Goal: Task Accomplishment & Management: Manage account settings

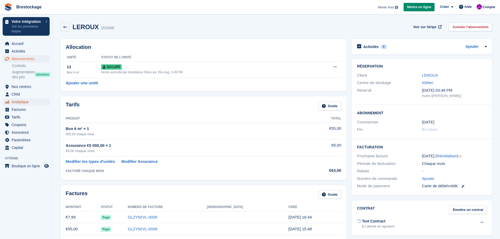
click at [33, 105] on span "Analytique" at bounding box center [28, 101] width 32 height 7
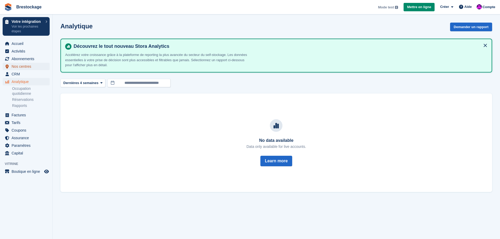
click at [33, 70] on span "Nos centres" at bounding box center [28, 66] width 32 height 7
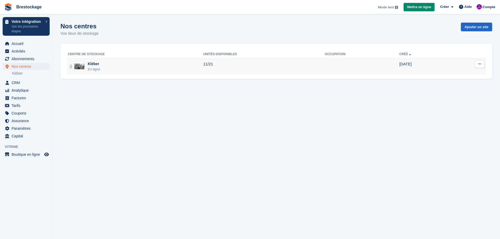
click at [104, 67] on div "Kléber En ligne" at bounding box center [135, 66] width 135 height 11
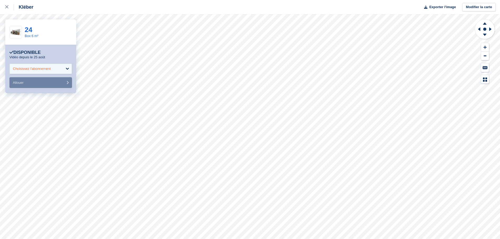
click at [60, 69] on div "Choisissez l'abonnement" at bounding box center [40, 69] width 63 height 11
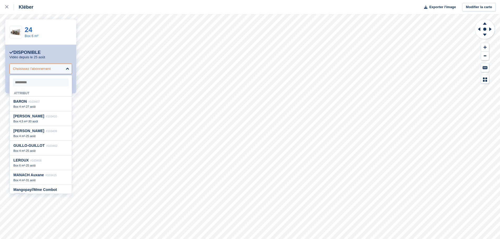
click at [58, 69] on div "Choisissez l'abonnement" at bounding box center [40, 69] width 63 height 11
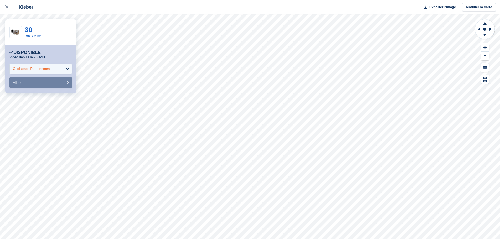
click at [60, 71] on div "Choisissez l'abonnement" at bounding box center [40, 69] width 63 height 11
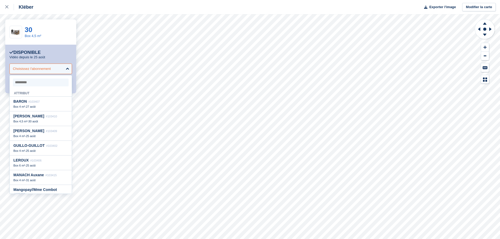
click at [45, 69] on font "Choisissez l'abonnement" at bounding box center [32, 69] width 38 height 4
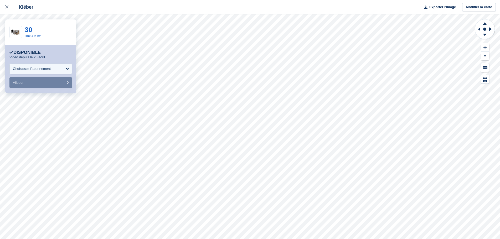
click at [22, 53] on font "Disponible" at bounding box center [26, 52] width 27 height 5
click at [69, 69] on div "Choisissez l'abonnement" at bounding box center [40, 69] width 63 height 11
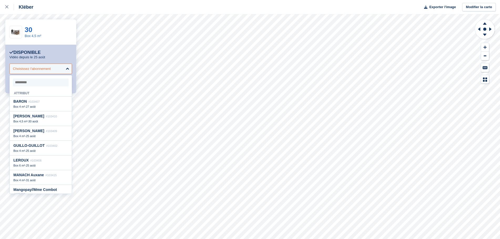
click at [69, 69] on div "Choisissez l'abonnement" at bounding box center [40, 69] width 63 height 11
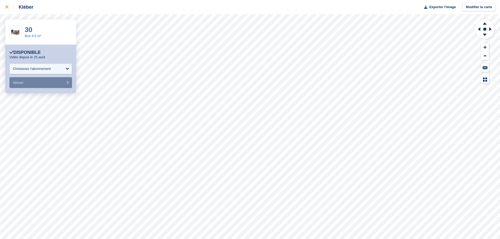
click at [5, 5] on link at bounding box center [7, 7] width 14 height 14
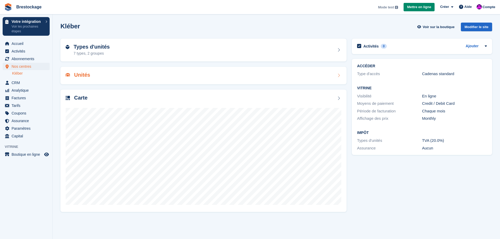
click at [86, 76] on h2 "Unités" at bounding box center [82, 75] width 16 height 6
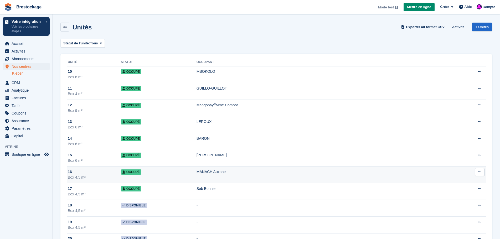
scroll to position [105, 0]
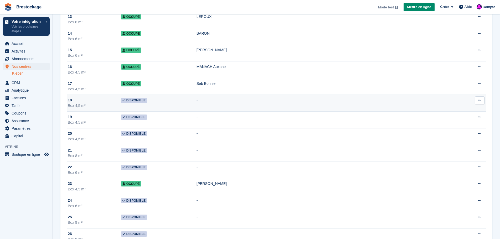
click at [121, 100] on div "18" at bounding box center [94, 100] width 53 height 6
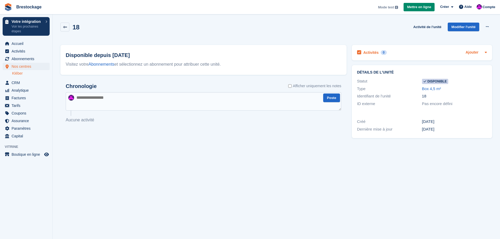
click at [469, 54] on link "Ajouter" at bounding box center [472, 53] width 13 height 6
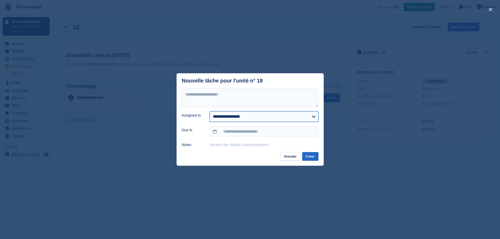
click at [260, 117] on select "**********" at bounding box center [264, 116] width 108 height 11
click at [265, 116] on select "**********" at bounding box center [264, 116] width 108 height 11
click at [294, 158] on button "Annuler" at bounding box center [290, 156] width 20 height 9
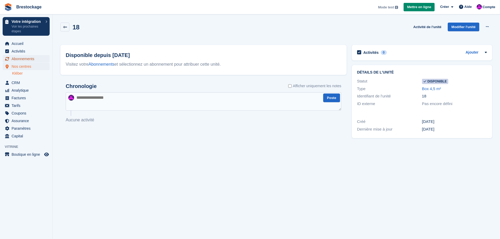
click at [34, 59] on span "Abonnements" at bounding box center [28, 58] width 32 height 7
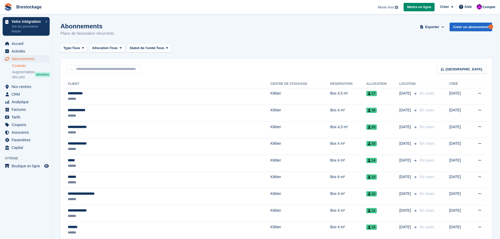
click at [28, 65] on link "Contrats" at bounding box center [31, 65] width 38 height 5
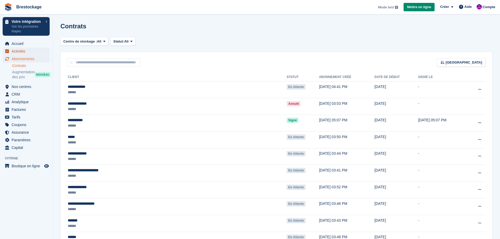
click at [28, 53] on span "Activités" at bounding box center [28, 51] width 32 height 7
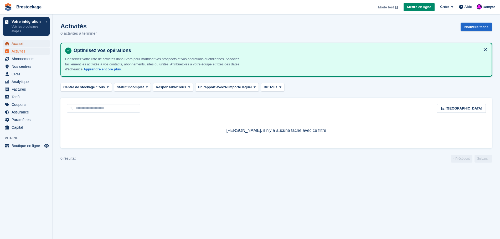
click at [30, 42] on span "Accueil" at bounding box center [28, 43] width 32 height 7
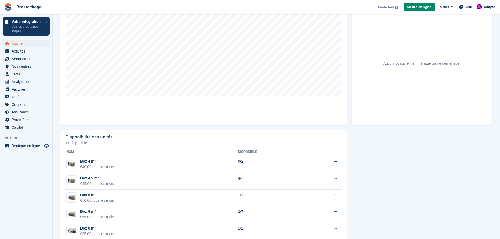
scroll to position [245, 0]
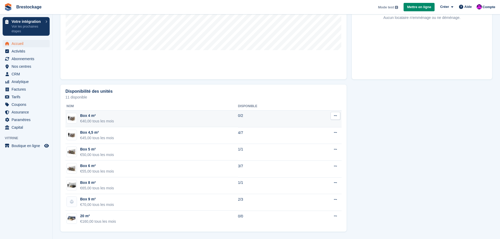
click at [333, 117] on button at bounding box center [335, 116] width 10 height 8
click at [321, 135] on p "Voir sur la boutique" at bounding box center [315, 133] width 46 height 7
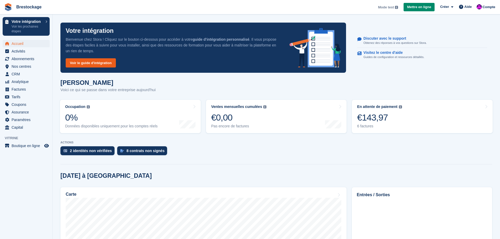
click at [74, 62] on link "Voir le guide d'intégration" at bounding box center [91, 62] width 50 height 9
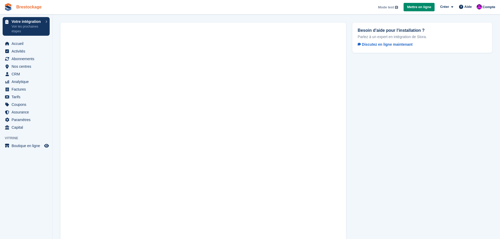
click at [37, 9] on link "Brestockage" at bounding box center [28, 7] width 29 height 9
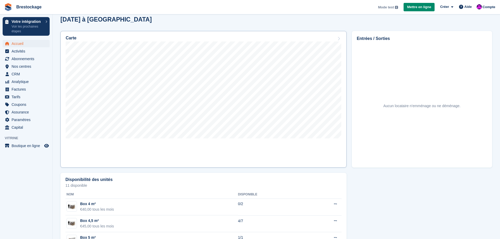
scroll to position [158, 0]
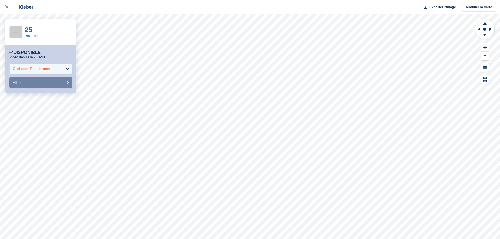
click at [44, 71] on div "Choisissez l'abonnement" at bounding box center [40, 69] width 63 height 11
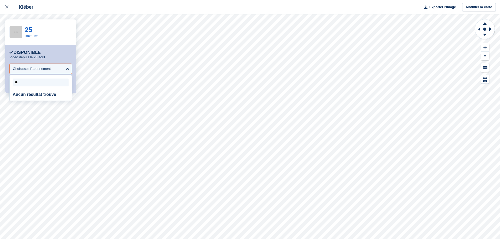
type input "*"
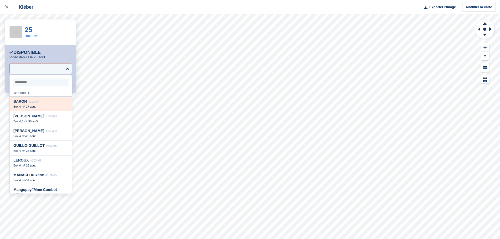
scroll to position [58, 0]
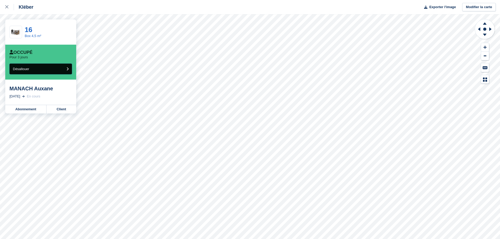
click at [61, 68] on button "Désallouer" at bounding box center [40, 69] width 63 height 11
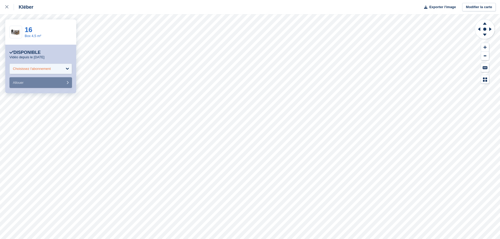
click at [46, 68] on font "Choisissez l'abonnement" at bounding box center [32, 69] width 38 height 4
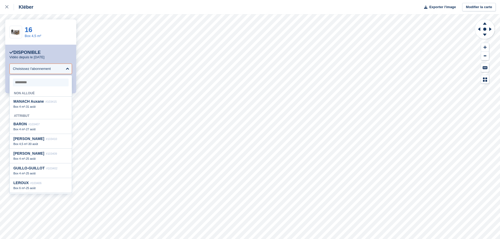
click at [20, 92] on font "Non alloué" at bounding box center [24, 93] width 21 height 4
click at [24, 117] on font "Attribut" at bounding box center [21, 116] width 15 height 4
click at [31, 103] on font "MANACH Auxane" at bounding box center [28, 101] width 30 height 4
select select "******"
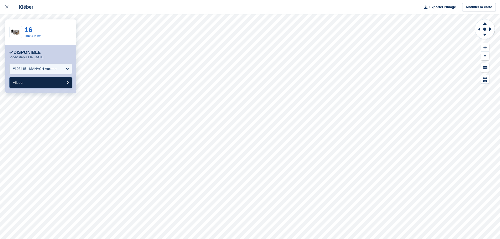
click at [35, 82] on button "Allouer" at bounding box center [40, 82] width 63 height 11
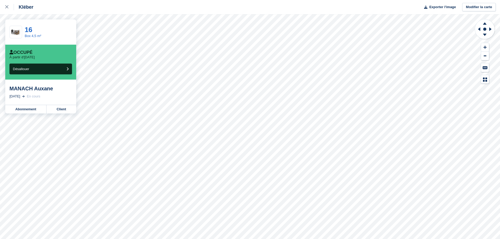
click at [14, 33] on img at bounding box center [16, 32] width 12 height 9
click at [30, 32] on font "16" at bounding box center [29, 30] width 8 height 8
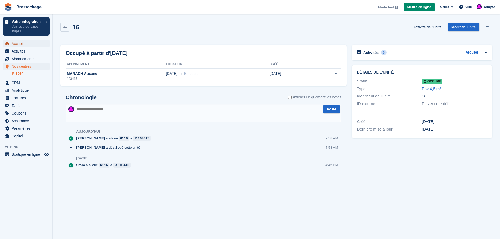
click at [36, 41] on span "Accueil" at bounding box center [28, 43] width 32 height 7
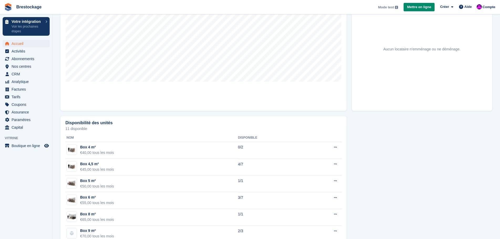
scroll to position [245, 0]
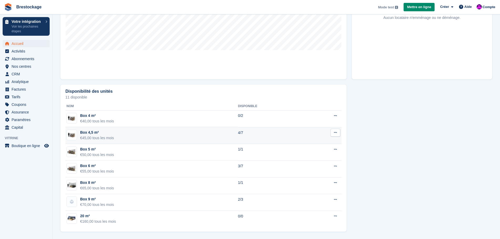
click at [118, 131] on td "Box 4,5 m² €45,00 tous les mois" at bounding box center [151, 135] width 173 height 17
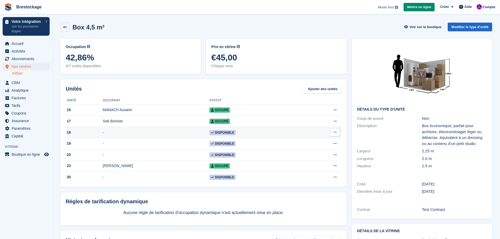
click at [271, 133] on td "Disponible" at bounding box center [255, 132] width 93 height 11
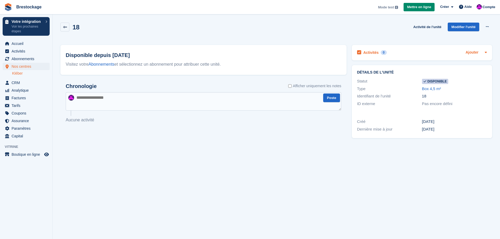
click at [472, 53] on link "Ajouter" at bounding box center [472, 53] width 13 height 6
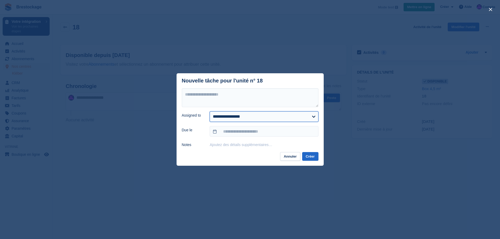
click at [258, 116] on select "**********" at bounding box center [264, 116] width 108 height 11
click at [290, 157] on button "Annuler" at bounding box center [290, 156] width 20 height 9
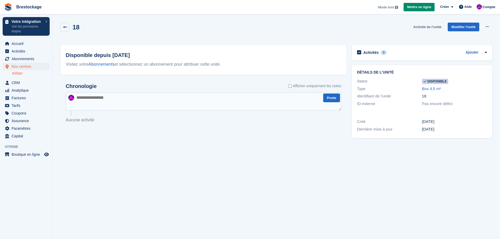
click at [429, 25] on link "Activité de l'unité" at bounding box center [427, 27] width 32 height 9
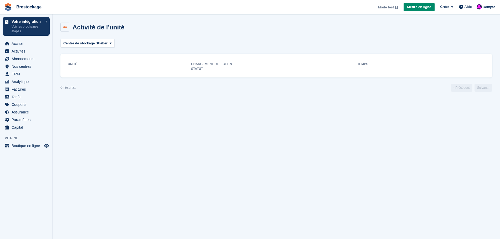
click at [65, 28] on icon at bounding box center [65, 27] width 4 height 4
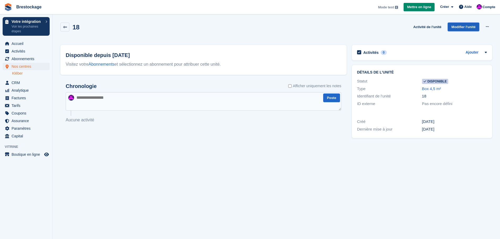
click at [462, 25] on link "Modifier l'unité" at bounding box center [464, 27] width 32 height 9
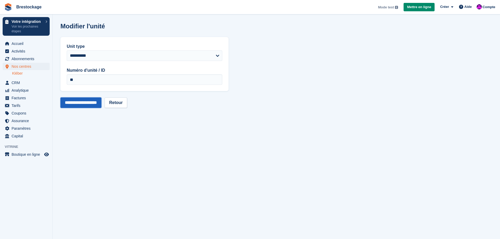
click at [82, 105] on input "**********" at bounding box center [80, 102] width 41 height 11
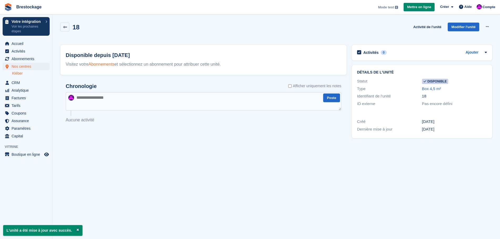
click at [97, 65] on link "Abonnements" at bounding box center [102, 64] width 26 height 4
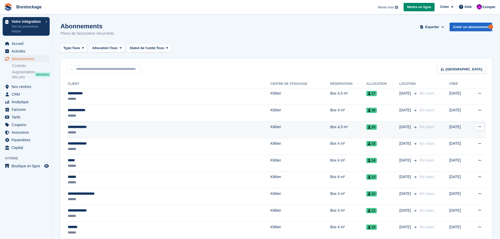
click at [330, 124] on td "Box 4,5 m²" at bounding box center [348, 129] width 36 height 17
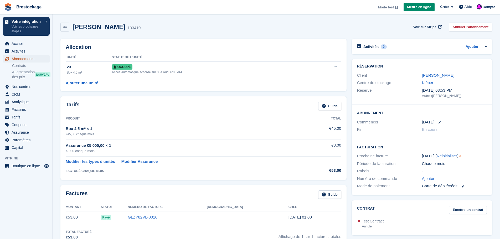
click at [27, 59] on span "Abonnements" at bounding box center [28, 58] width 32 height 7
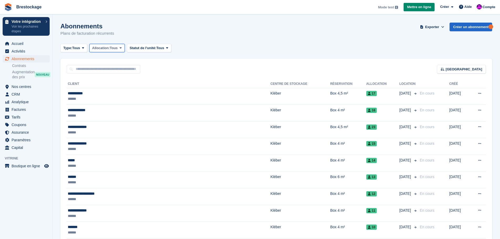
click at [122, 49] on icon at bounding box center [121, 47] width 2 height 3
click at [114, 77] on link "Non alloué" at bounding box center [115, 79] width 46 height 9
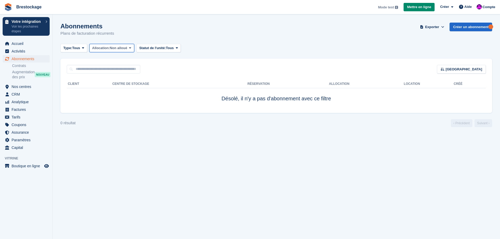
click at [125, 49] on span "Non alloué" at bounding box center [118, 47] width 17 height 5
click at [115, 59] on link "Tous" at bounding box center [115, 60] width 46 height 9
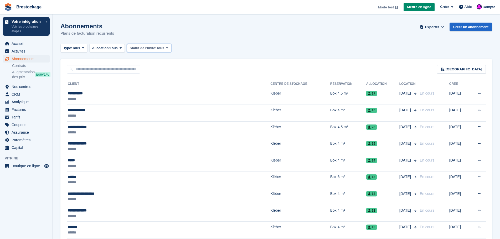
click at [158, 49] on span "Tous" at bounding box center [160, 47] width 8 height 5
click at [158, 64] on link "Tous" at bounding box center [152, 60] width 46 height 9
click at [85, 50] on button "Type: Tous" at bounding box center [73, 48] width 27 height 9
click at [30, 60] on span "Abonnements" at bounding box center [28, 58] width 32 height 7
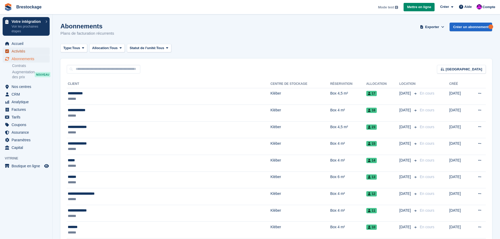
click at [36, 52] on span "Activités" at bounding box center [28, 51] width 32 height 7
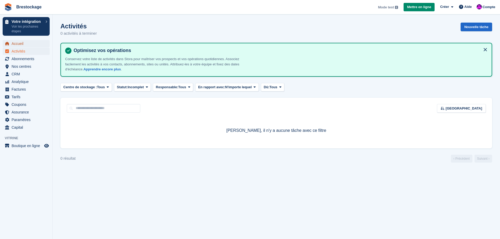
click at [37, 45] on span "Accueil" at bounding box center [28, 43] width 32 height 7
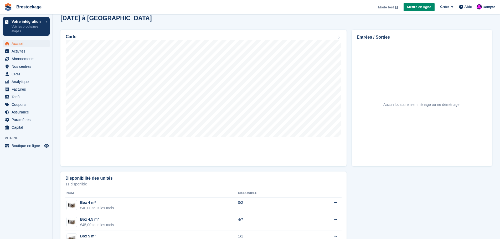
scroll to position [245, 0]
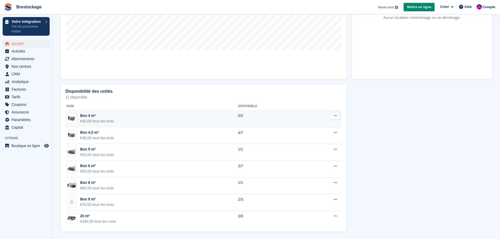
click at [294, 121] on td "0/2" at bounding box center [271, 118] width 66 height 17
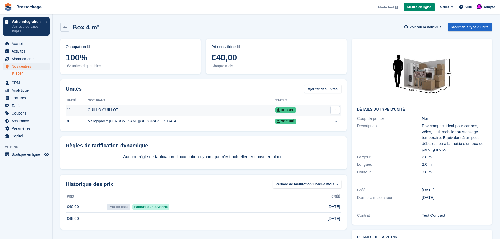
click at [336, 108] on icon at bounding box center [335, 109] width 3 height 3
click at [321, 120] on p "Modifier l'unité" at bounding box center [315, 120] width 46 height 7
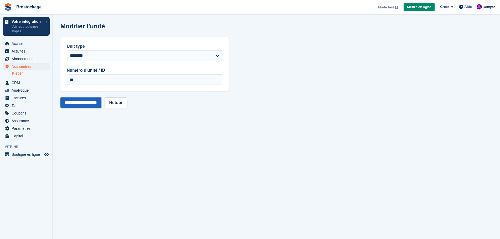
click at [94, 104] on input "**********" at bounding box center [80, 102] width 41 height 11
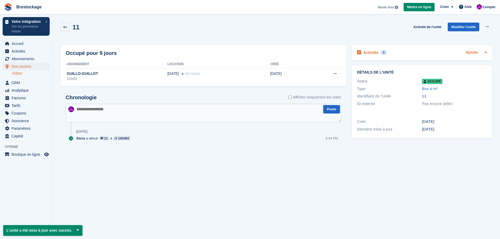
click at [469, 53] on link "Ajouter" at bounding box center [472, 53] width 13 height 6
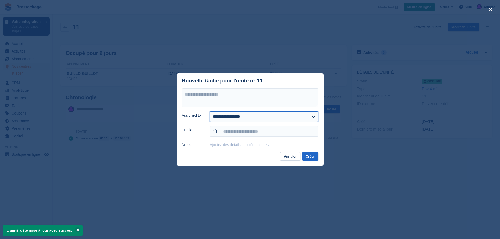
click at [306, 116] on select "**********" at bounding box center [264, 116] width 108 height 11
click at [287, 158] on button "Annuler" at bounding box center [290, 156] width 20 height 9
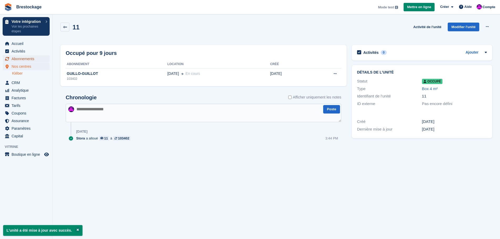
click at [26, 60] on span "Abonnements" at bounding box center [28, 58] width 32 height 7
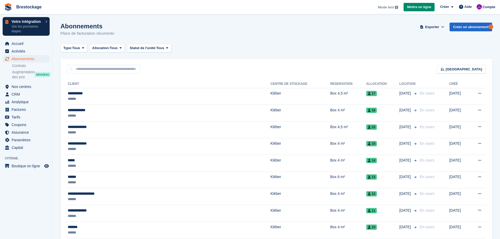
click at [25, 29] on p "Voir les prochaines étapes" at bounding box center [27, 28] width 31 height 9
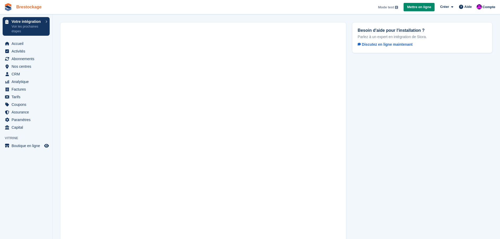
click at [26, 7] on link "Brestockage" at bounding box center [28, 7] width 29 height 9
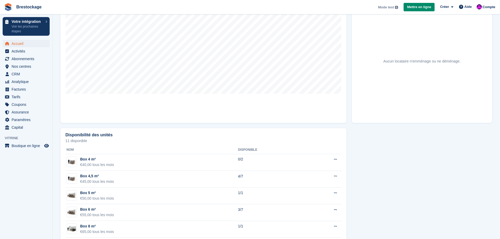
scroll to position [245, 0]
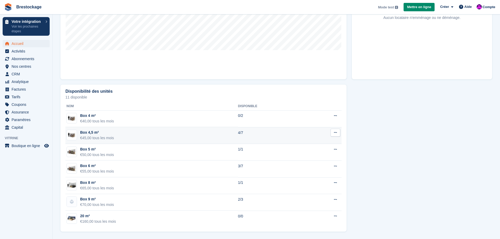
click at [268, 134] on td "4/7" at bounding box center [271, 135] width 66 height 17
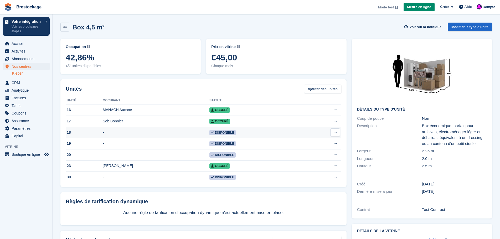
click at [257, 134] on td "Disponible" at bounding box center [255, 132] width 93 height 11
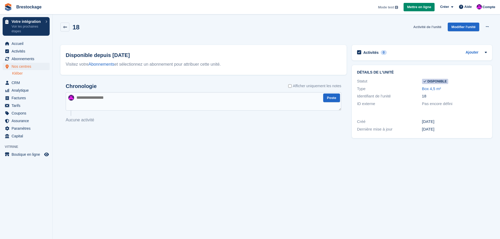
click at [424, 28] on link "Activité de l'unité" at bounding box center [427, 27] width 32 height 9
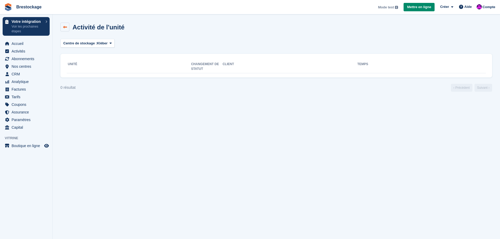
click at [62, 29] on link at bounding box center [64, 27] width 9 height 9
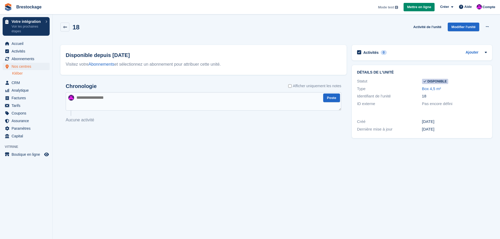
click at [437, 83] on span "Disponible" at bounding box center [435, 81] width 26 height 5
click at [436, 87] on link "Box 4,5 m²" at bounding box center [431, 88] width 19 height 4
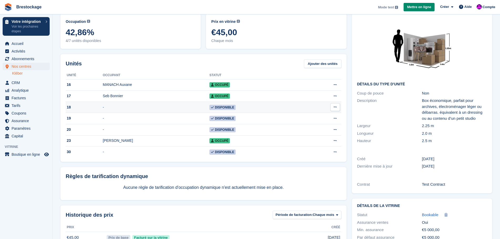
scroll to position [54, 0]
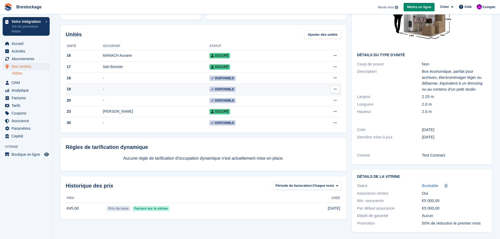
click at [230, 90] on span "Disponible" at bounding box center [222, 89] width 26 height 5
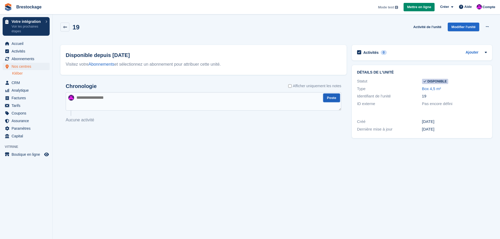
click at [328, 99] on button "Poste" at bounding box center [331, 98] width 17 height 9
click at [102, 65] on link "Abonnements" at bounding box center [102, 64] width 26 height 4
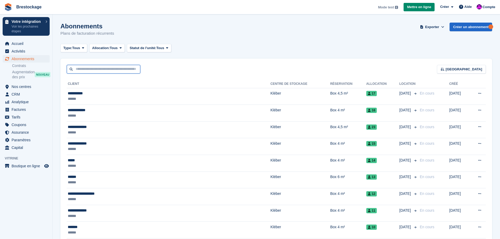
click at [115, 70] on input "text" at bounding box center [104, 69] width 74 height 9
click at [326, 45] on div "Type: Tous Tous Prochain Précédent Actif Fin Allocation: Tous Tous Attribué Non…" at bounding box center [276, 48] width 432 height 9
click at [464, 29] on link "Créer un abonnement" at bounding box center [470, 27] width 43 height 9
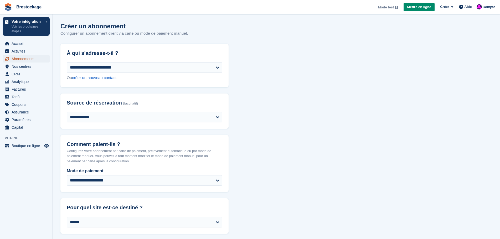
click at [29, 60] on span "Abonnements" at bounding box center [28, 58] width 32 height 7
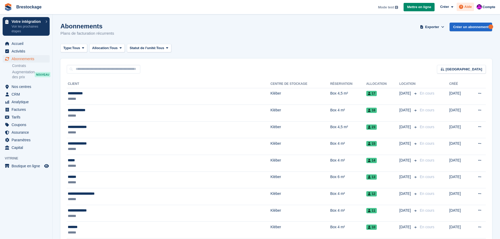
click at [466, 7] on span "Aide" at bounding box center [467, 6] width 7 height 5
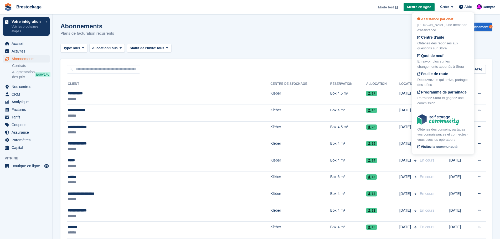
click at [443, 22] on div "Assistance par chat Soumettre une demande d'assistance" at bounding box center [443, 25] width 52 height 16
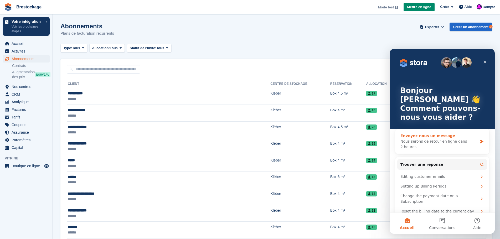
click at [485, 129] on div "Envoyez-nous un message Nous serons de retour en ligne dans 2 heures" at bounding box center [442, 141] width 94 height 25
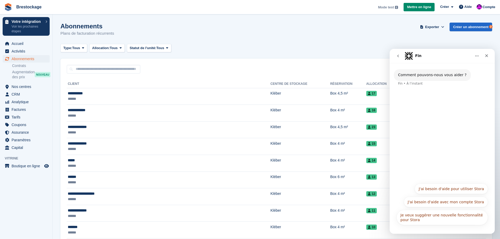
click at [449, 153] on div "Comment pouvons-nous vous aider ? Fin • À l’instant" at bounding box center [442, 121] width 105 height 117
click at [428, 190] on button "J'ai besoin d'aide pour utiliser Stora" at bounding box center [451, 189] width 73 height 11
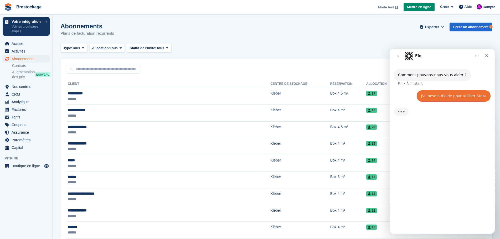
scroll to position [42, 0]
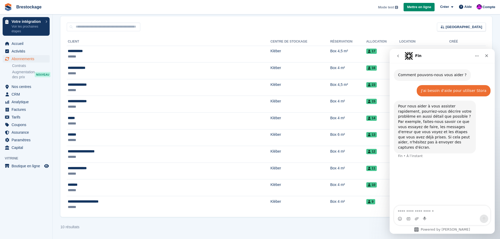
click at [444, 214] on textarea "Envoyer un message..." at bounding box center [442, 210] width 96 height 9
type textarea "**********"
click at [444, 205] on textarea "**********" at bounding box center [442, 204] width 96 height 19
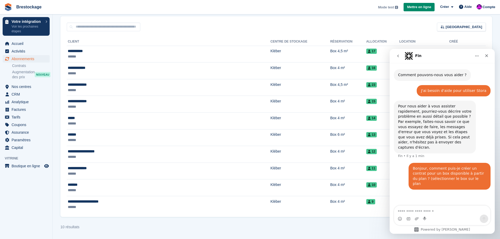
click at [448, 214] on textarea "Envoyer un message..." at bounding box center [442, 210] width 96 height 9
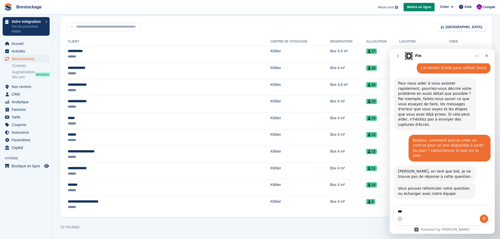
scroll to position [31, 0]
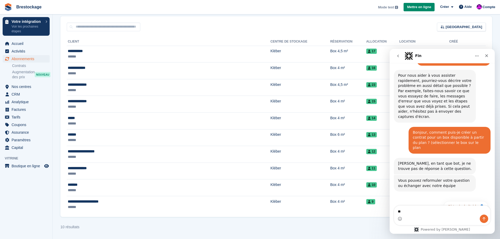
type textarea "*"
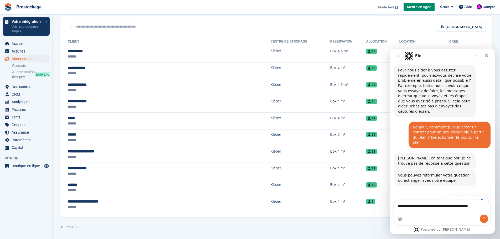
type textarea "**********"
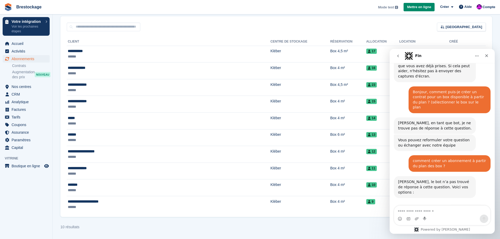
scroll to position [72, 0]
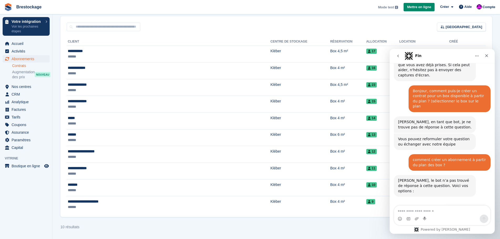
click at [29, 66] on link "Contrats" at bounding box center [31, 65] width 38 height 5
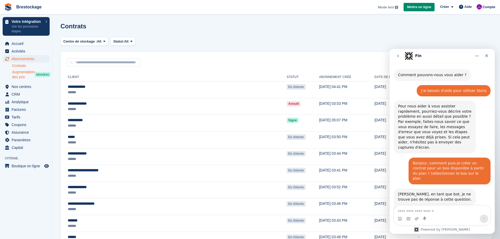
scroll to position [72, 0]
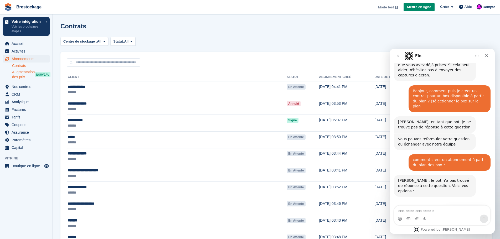
click at [28, 74] on span "Augmentation des prix" at bounding box center [23, 75] width 23 height 10
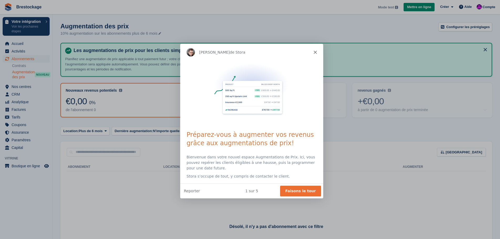
click at [313, 50] on icon "Fermer" at bounding box center [314, 51] width 3 height 3
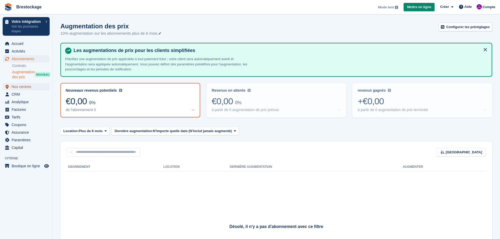
click at [36, 85] on span "Nos centres" at bounding box center [28, 86] width 32 height 7
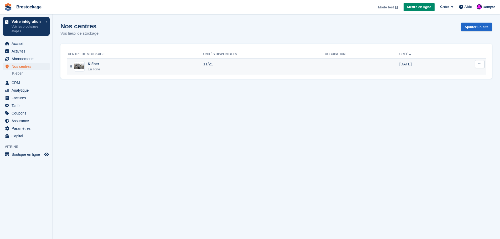
click at [84, 69] on img at bounding box center [79, 67] width 10 height 6
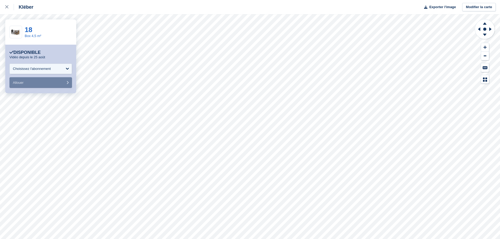
click at [16, 36] on img at bounding box center [16, 32] width 12 height 9
click at [31, 30] on div "18" at bounding box center [33, 29] width 17 height 7
click at [30, 30] on font "18" at bounding box center [29, 30] width 8 height 8
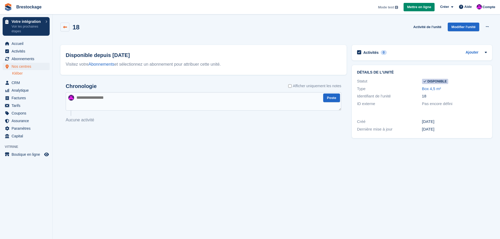
click at [65, 27] on icon at bounding box center [65, 27] width 4 height 4
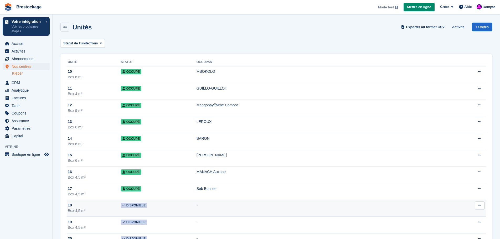
click at [190, 207] on td "Disponible" at bounding box center [159, 208] width 76 height 17
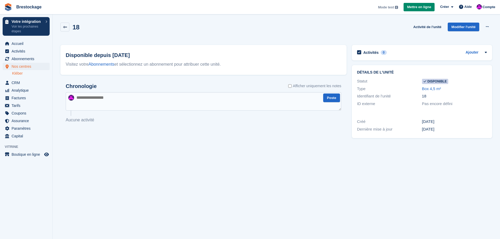
click at [440, 81] on span "Disponible" at bounding box center [435, 81] width 26 height 5
click at [471, 53] on link "Ajouter" at bounding box center [472, 53] width 13 height 6
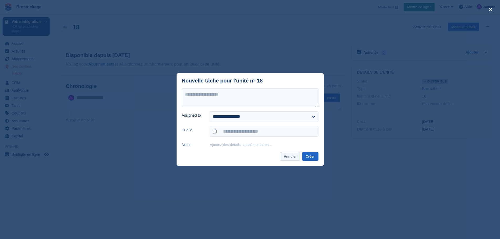
click at [291, 157] on button "Annuler" at bounding box center [290, 156] width 20 height 9
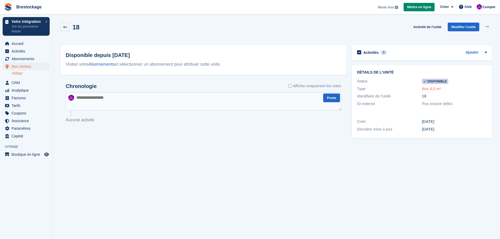
click at [435, 90] on link "Box 4,5 m²" at bounding box center [431, 88] width 19 height 4
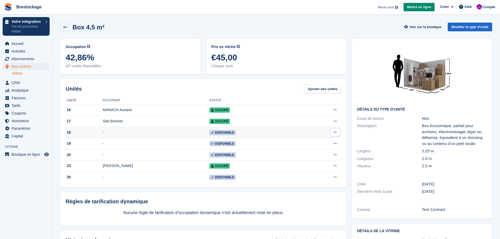
click at [225, 135] on span "Disponible" at bounding box center [222, 132] width 26 height 5
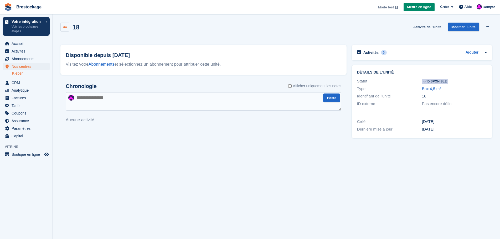
click at [67, 28] on link at bounding box center [64, 27] width 9 height 9
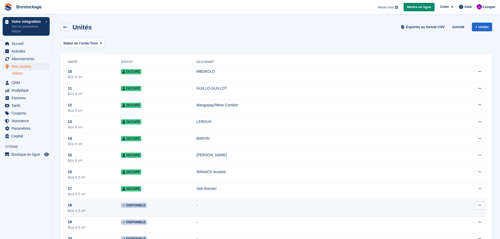
click at [481, 205] on button at bounding box center [480, 205] width 10 height 8
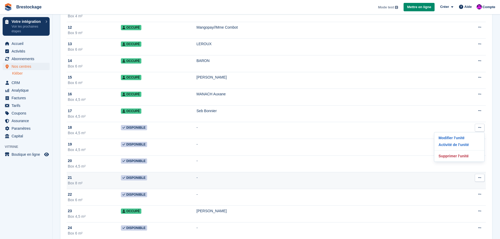
scroll to position [79, 0]
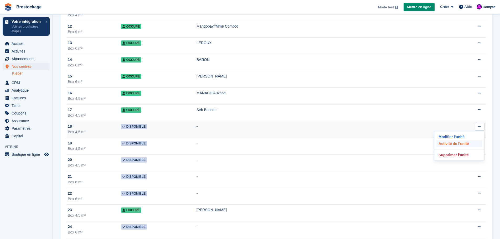
click at [464, 142] on p "Activité de l'unité" at bounding box center [459, 143] width 46 height 7
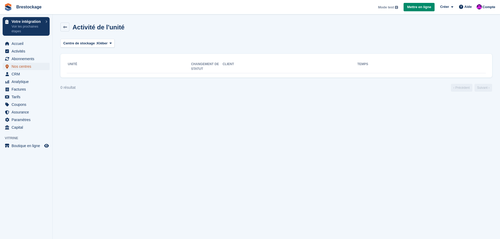
click at [27, 65] on span "Nos centres" at bounding box center [28, 66] width 32 height 7
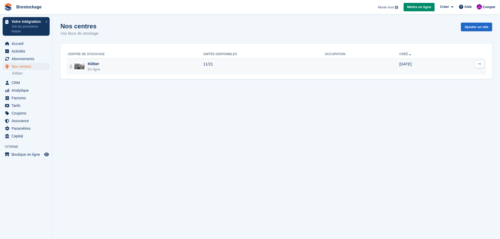
click at [113, 61] on div "Kléber En ligne" at bounding box center [135, 66] width 135 height 11
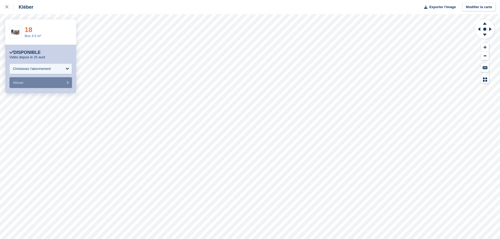
click at [30, 29] on font "18" at bounding box center [29, 30] width 8 height 8
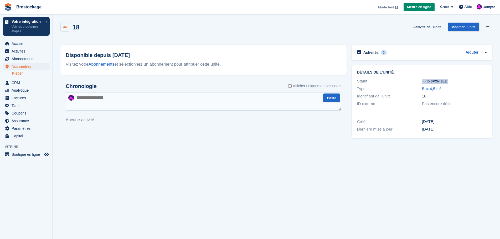
click at [64, 28] on icon at bounding box center [65, 27] width 4 height 4
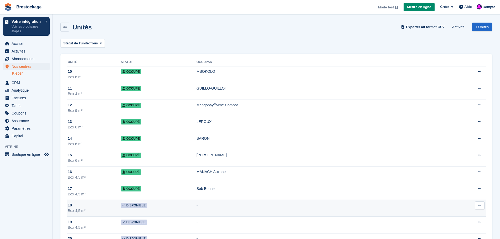
click at [91, 206] on div "18" at bounding box center [94, 206] width 53 height 6
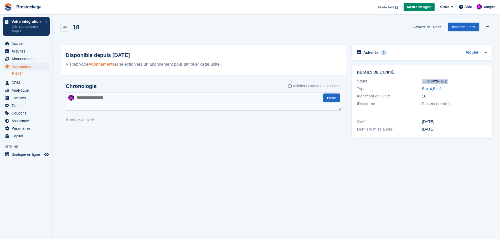
click at [101, 63] on link "Abonnements" at bounding box center [102, 64] width 26 height 4
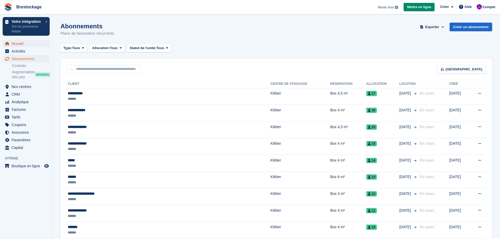
click at [41, 41] on span "Accueil" at bounding box center [28, 43] width 32 height 7
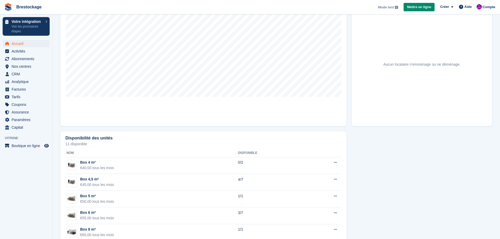
scroll to position [245, 0]
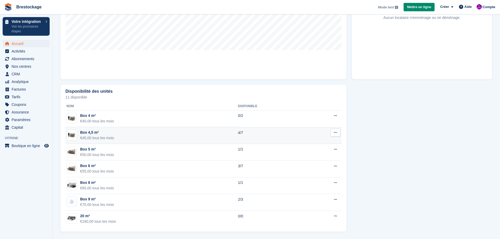
click at [290, 134] on td "4/7" at bounding box center [271, 135] width 66 height 17
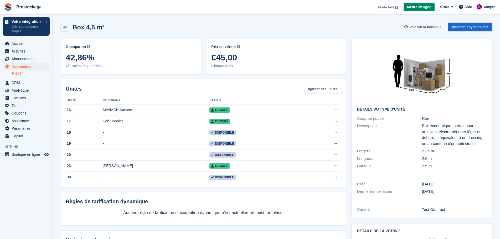
click at [420, 27] on span "Voir sur la boutique" at bounding box center [426, 26] width 32 height 5
